Goal: Information Seeking & Learning: Learn about a topic

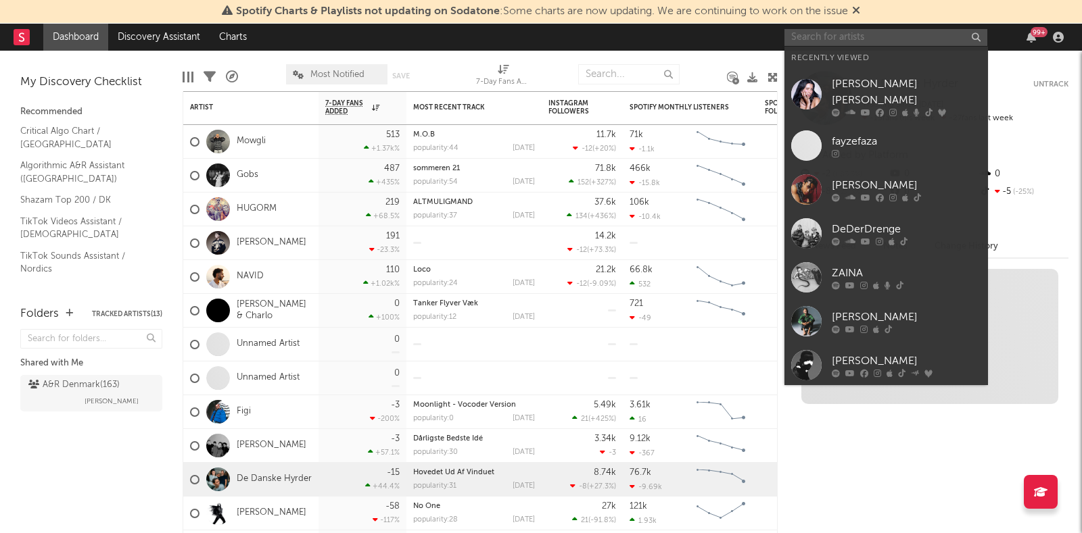
click at [896, 45] on input "text" at bounding box center [885, 37] width 203 height 17
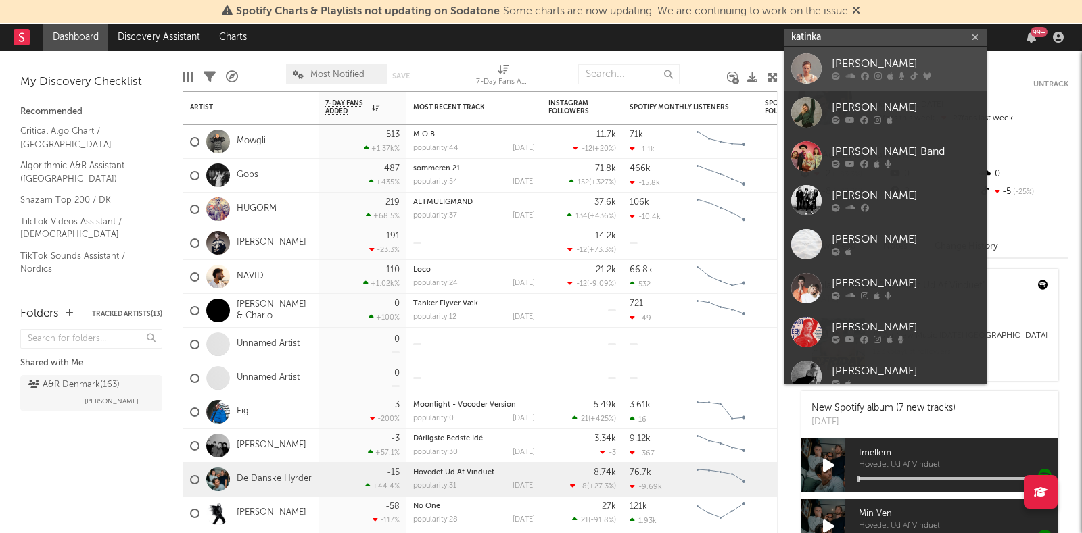
type input "katinka"
click at [855, 68] on div "Katinka" at bounding box center [906, 64] width 149 height 16
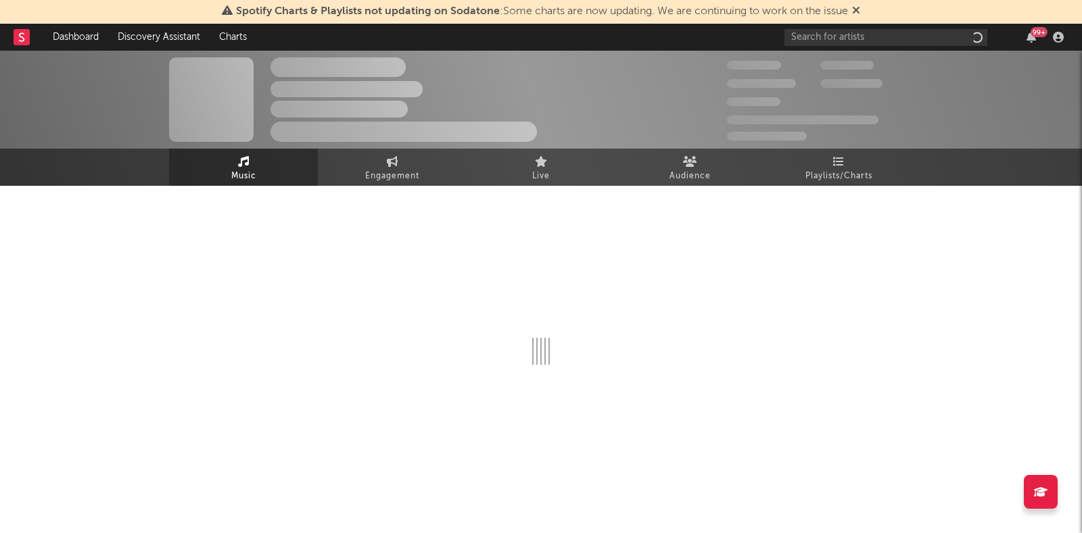
click at [855, 68] on span "100,000" at bounding box center [846, 65] width 53 height 9
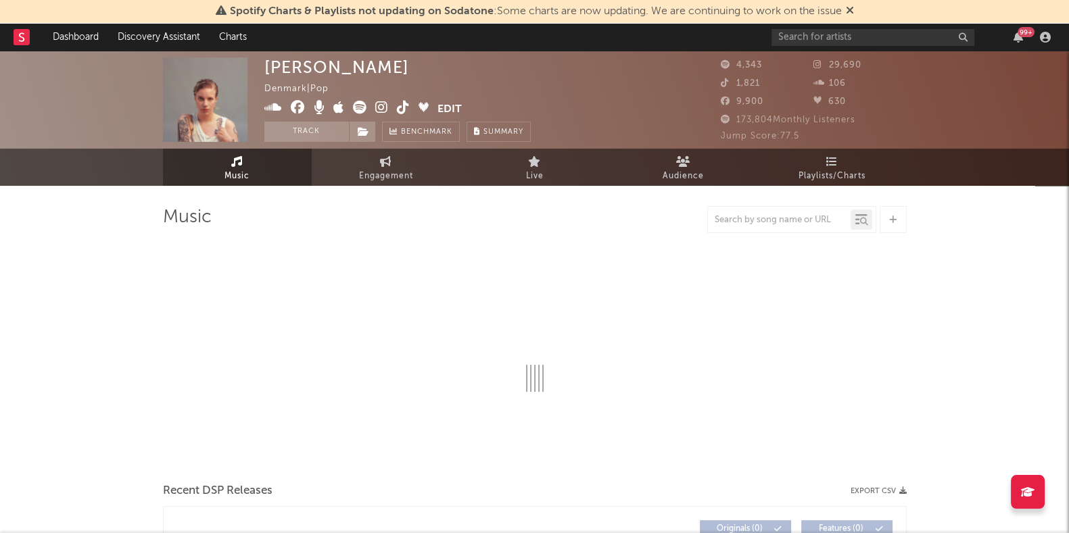
select select "6m"
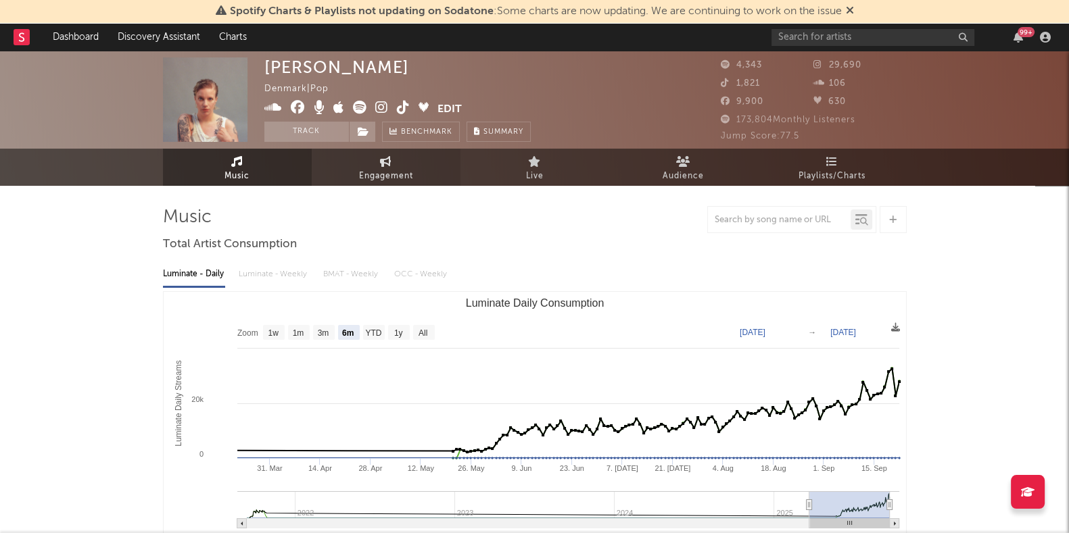
click at [386, 165] on icon at bounding box center [385, 161] width 11 height 11
select select "1w"
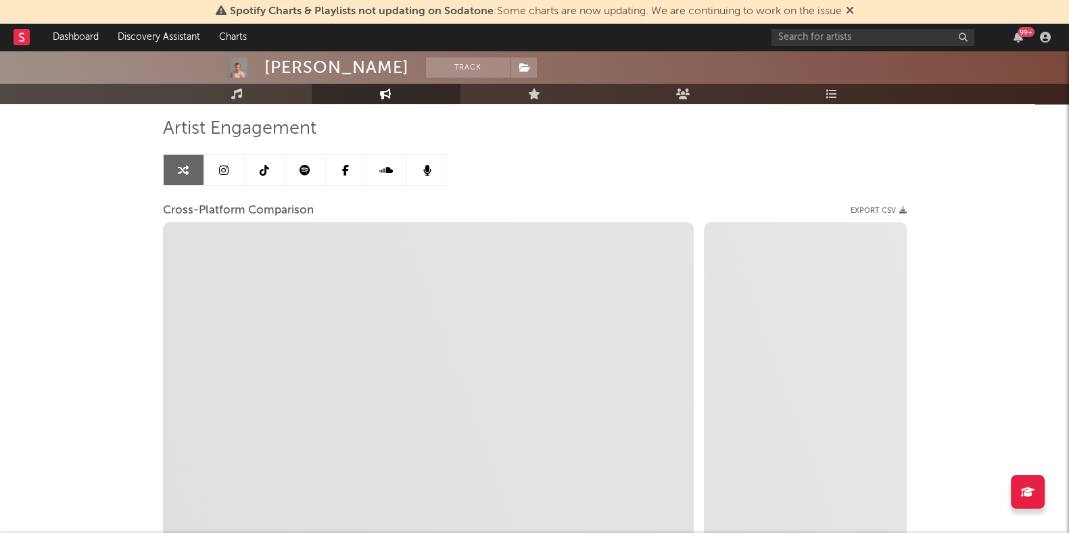
scroll to position [156, 0]
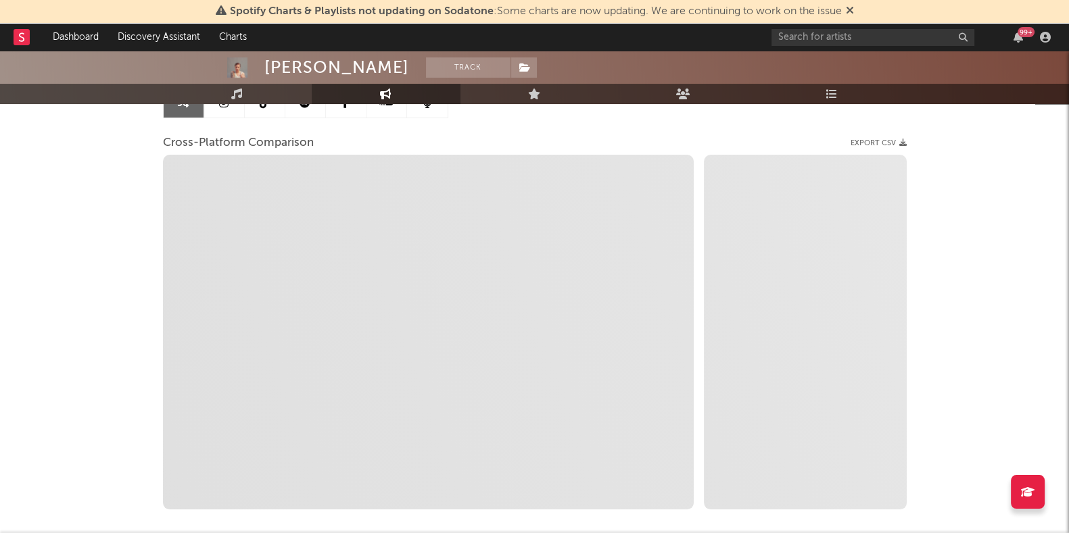
select select "1m"
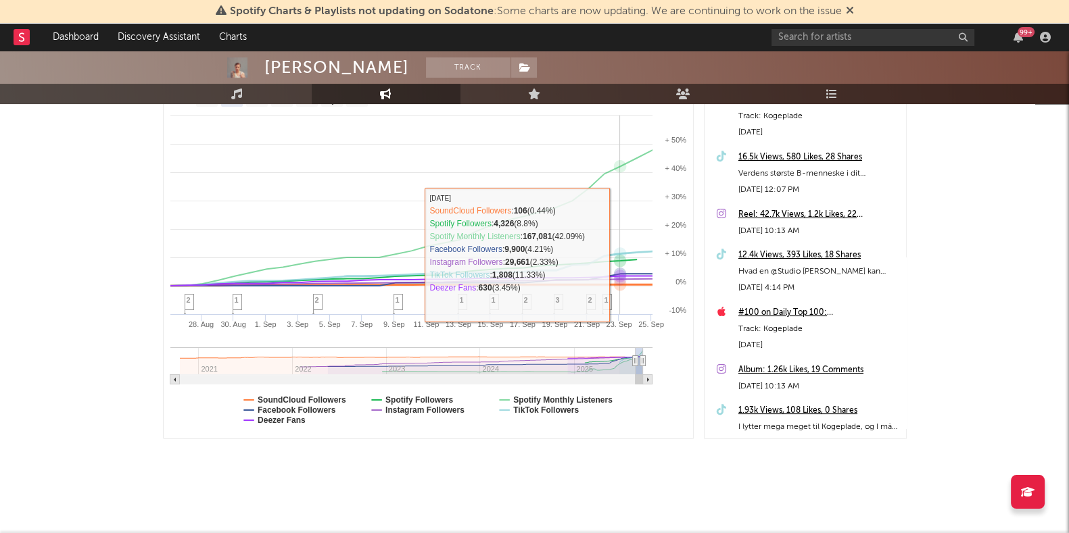
scroll to position [226, 0]
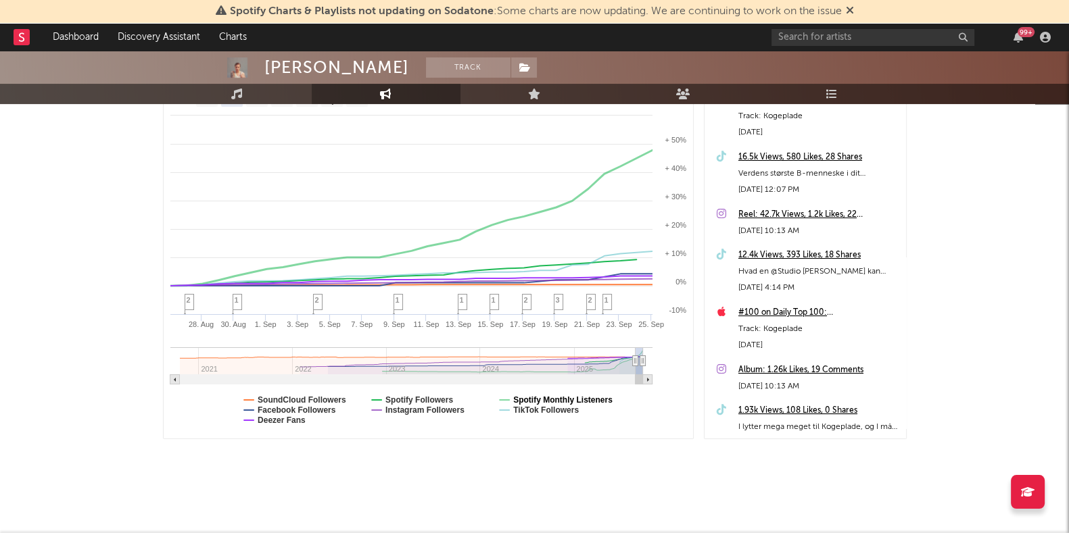
click at [523, 400] on text "Spotify Monthly Listeners" at bounding box center [562, 400] width 99 height 9
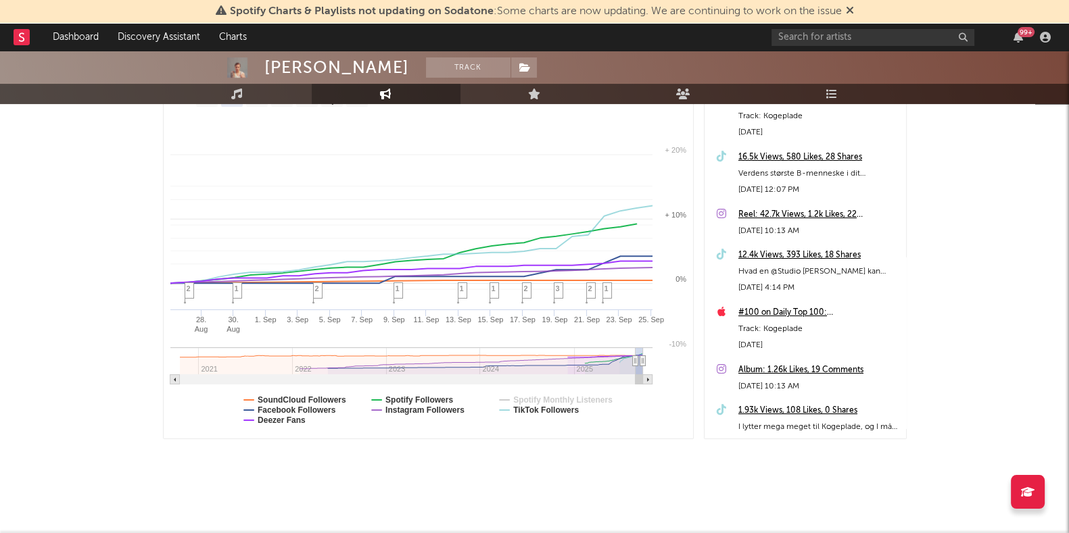
select select "1m"
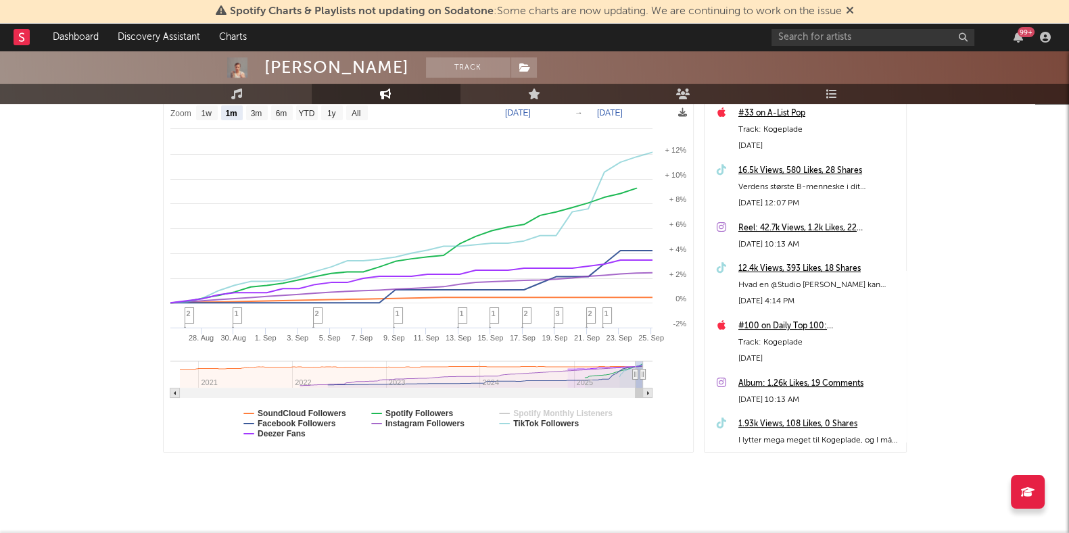
scroll to position [213, 0]
